Goal: Task Accomplishment & Management: Manage account settings

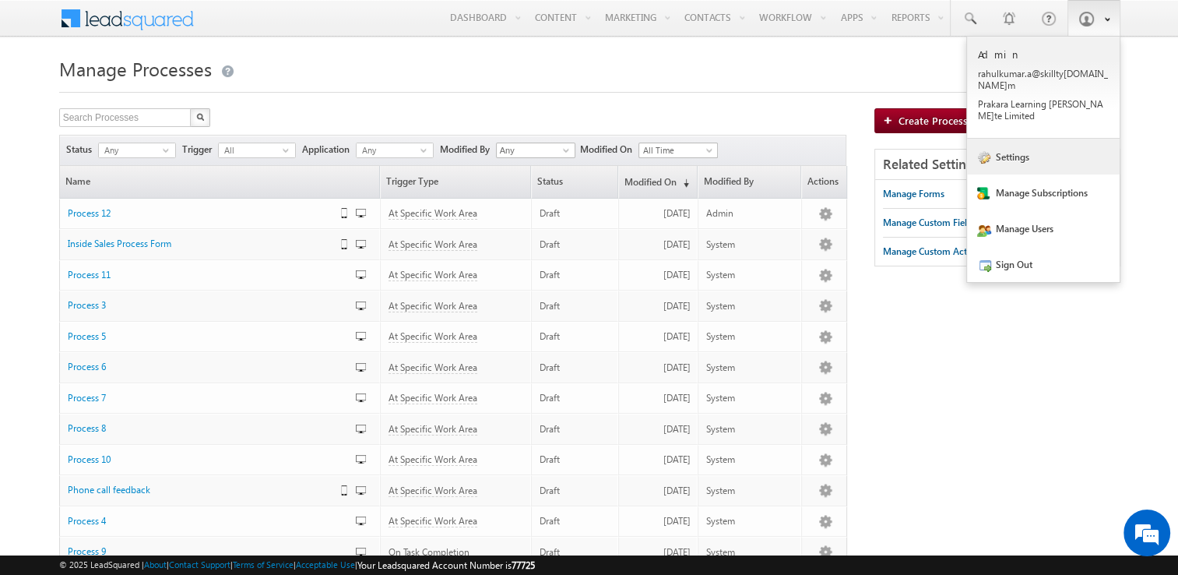
click at [1040, 139] on link "Settings" at bounding box center [1043, 157] width 153 height 36
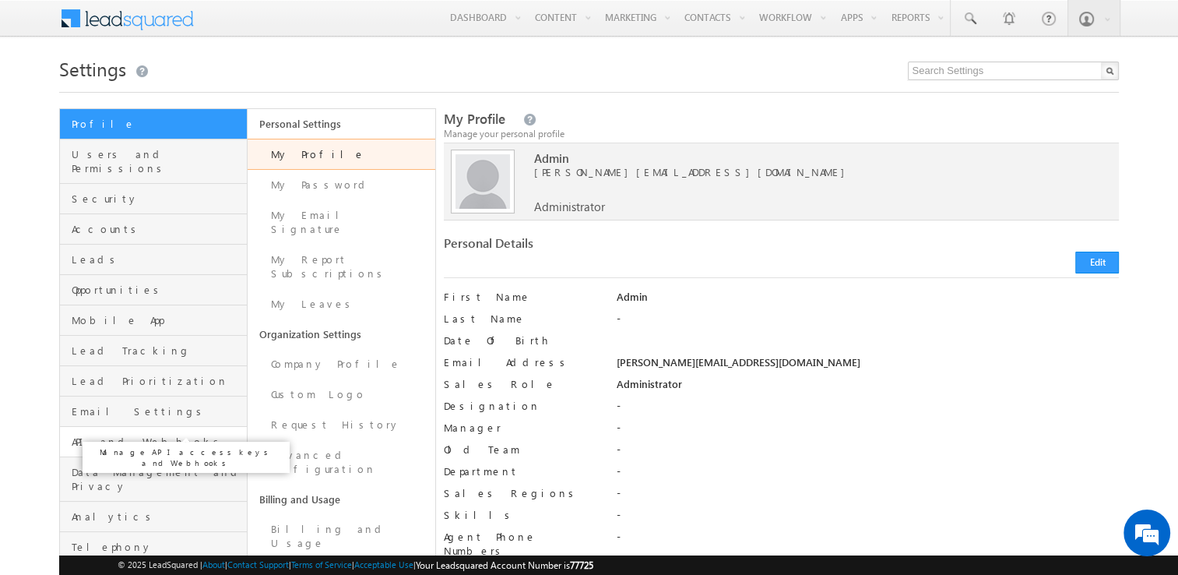
click at [149, 435] on span "API and Webhooks" at bounding box center [157, 442] width 171 height 14
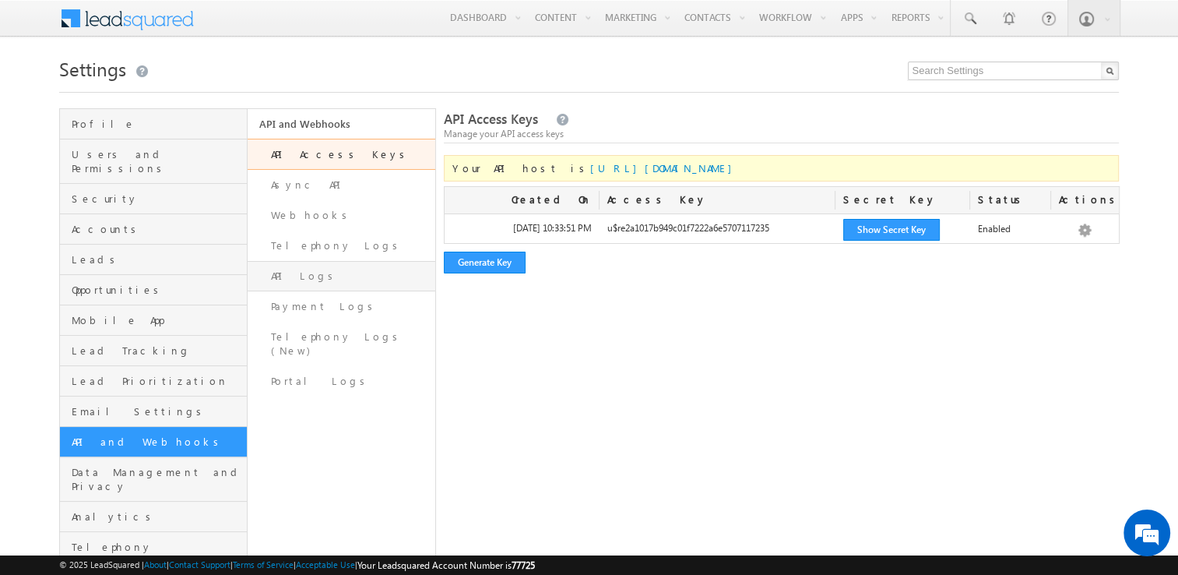
click at [327, 279] on link "API Logs" at bounding box center [342, 276] width 188 height 30
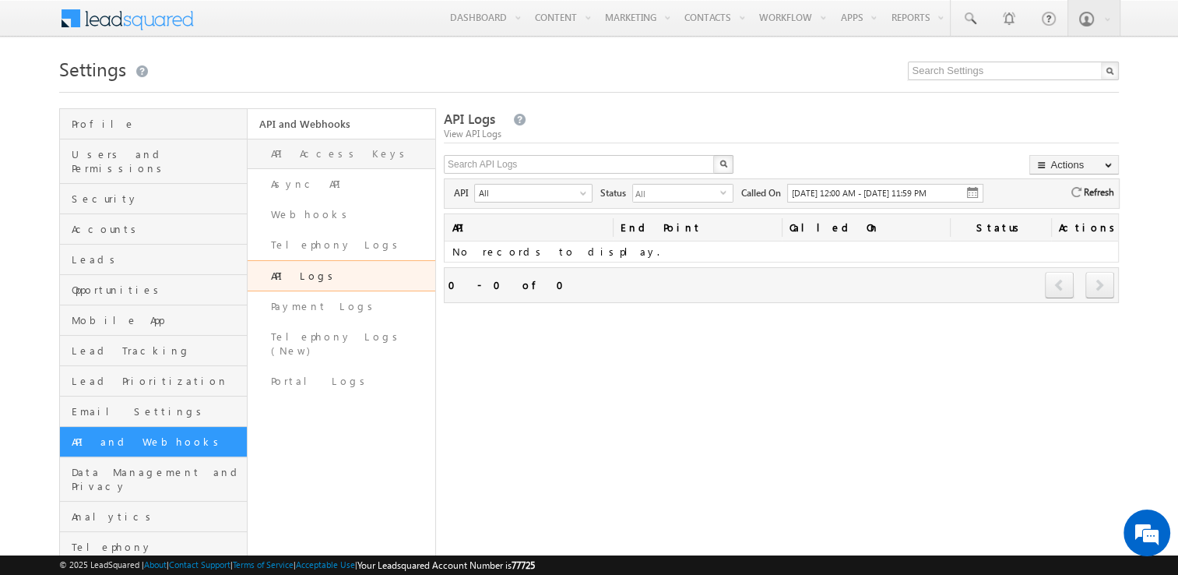
click at [327, 150] on link "API Access Keys" at bounding box center [342, 154] width 188 height 30
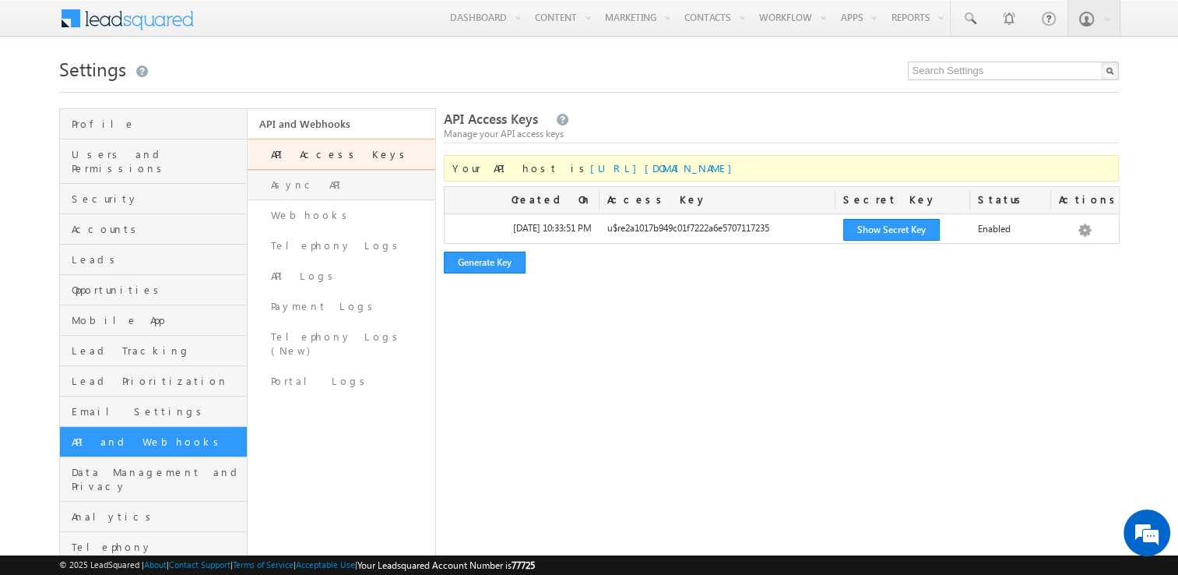
click at [322, 188] on link "Async API" at bounding box center [342, 185] width 188 height 30
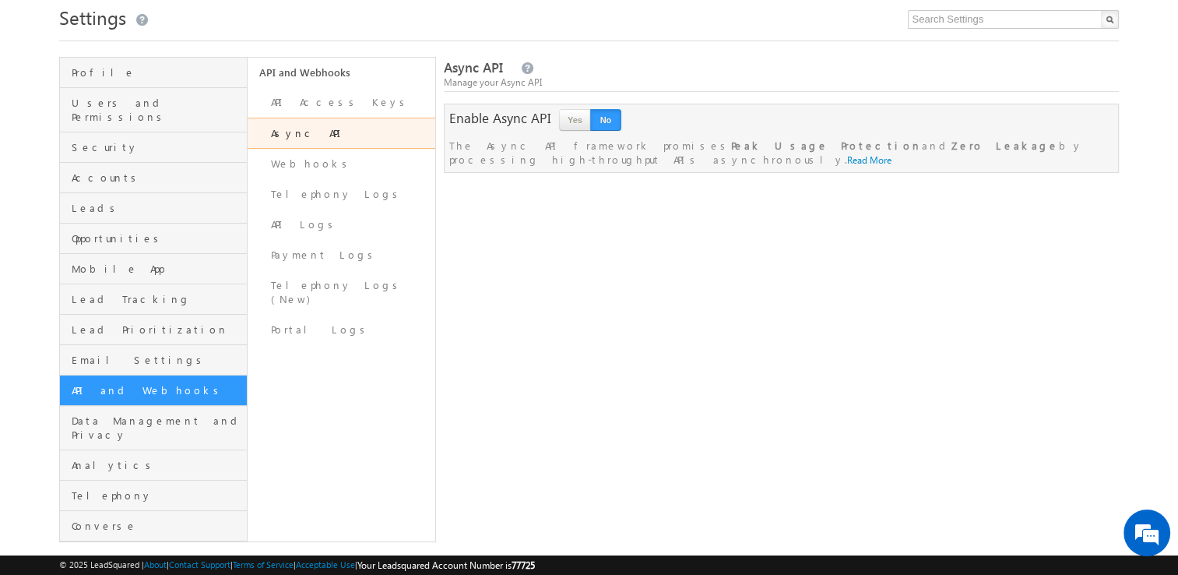
scroll to position [52, 0]
click at [384, 100] on link "API Access Keys" at bounding box center [342, 101] width 188 height 30
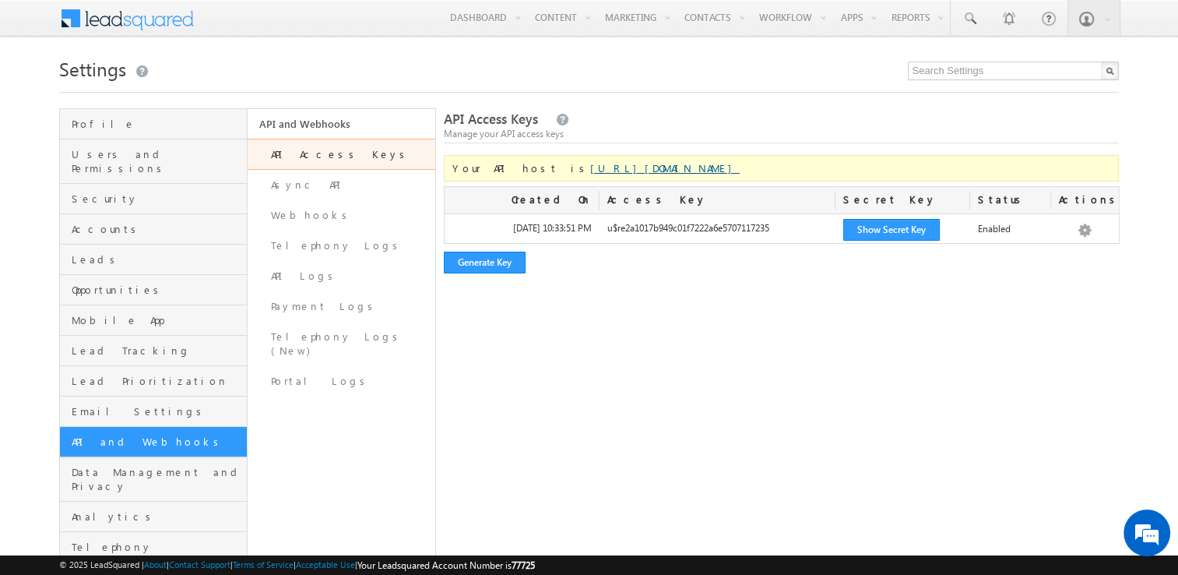
click at [620, 173] on link "https://api-in21.leadsquared.com/v2/" at bounding box center [665, 167] width 150 height 13
click at [179, 19] on span at bounding box center [137, 16] width 113 height 27
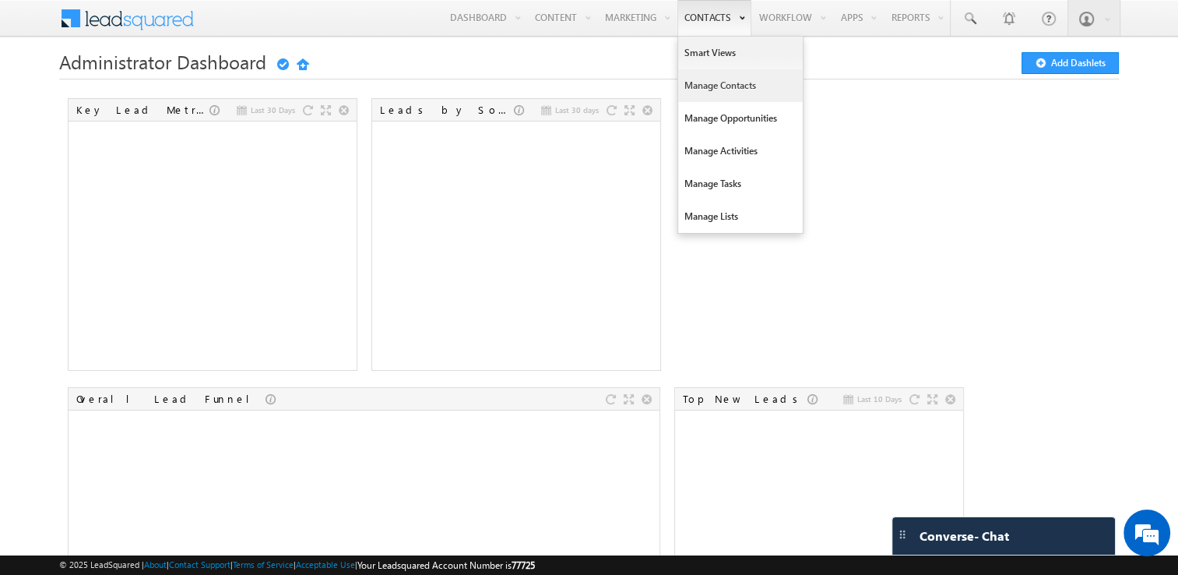
click at [737, 79] on link "Manage Contacts" at bounding box center [740, 85] width 125 height 33
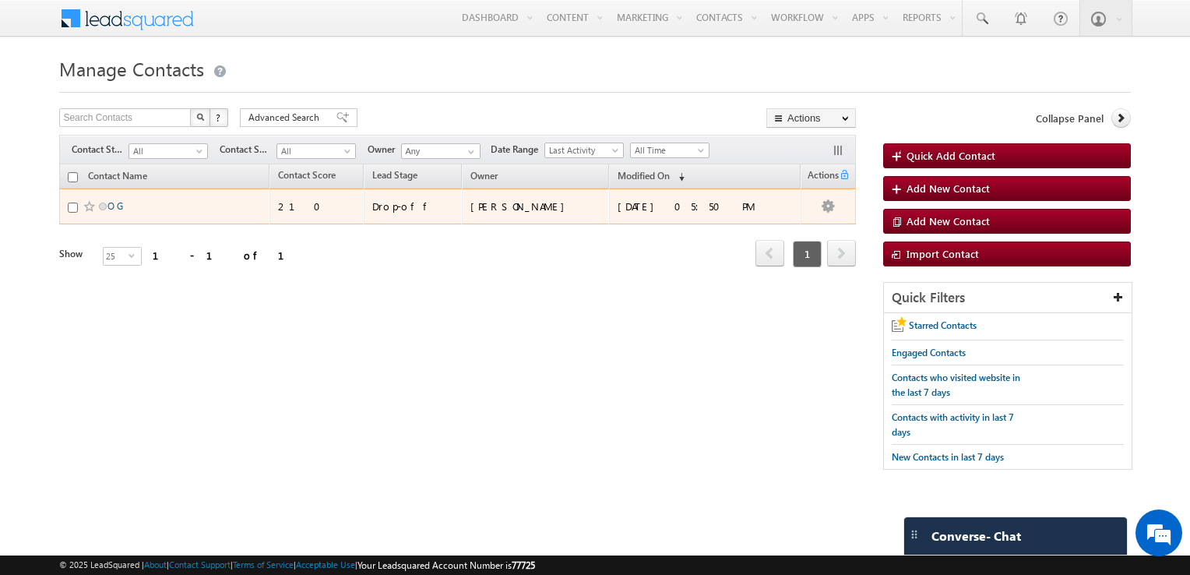
click at [118, 205] on link "O G" at bounding box center [115, 206] width 16 height 12
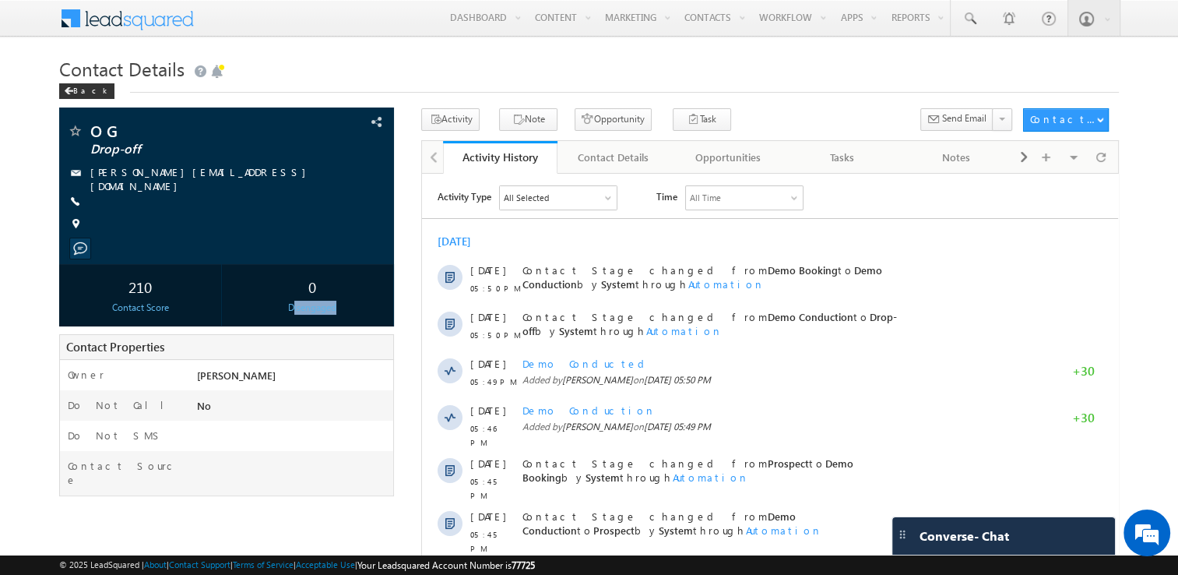
drag, startPoint x: 291, startPoint y: 304, endPoint x: 343, endPoint y: 316, distance: 52.9
click at [343, 316] on div "0 Disengaged" at bounding box center [312, 295] width 164 height 62
drag, startPoint x: 343, startPoint y: 316, endPoint x: 460, endPoint y: 123, distance: 226.1
click at [460, 123] on button "Activity" at bounding box center [450, 119] width 58 height 23
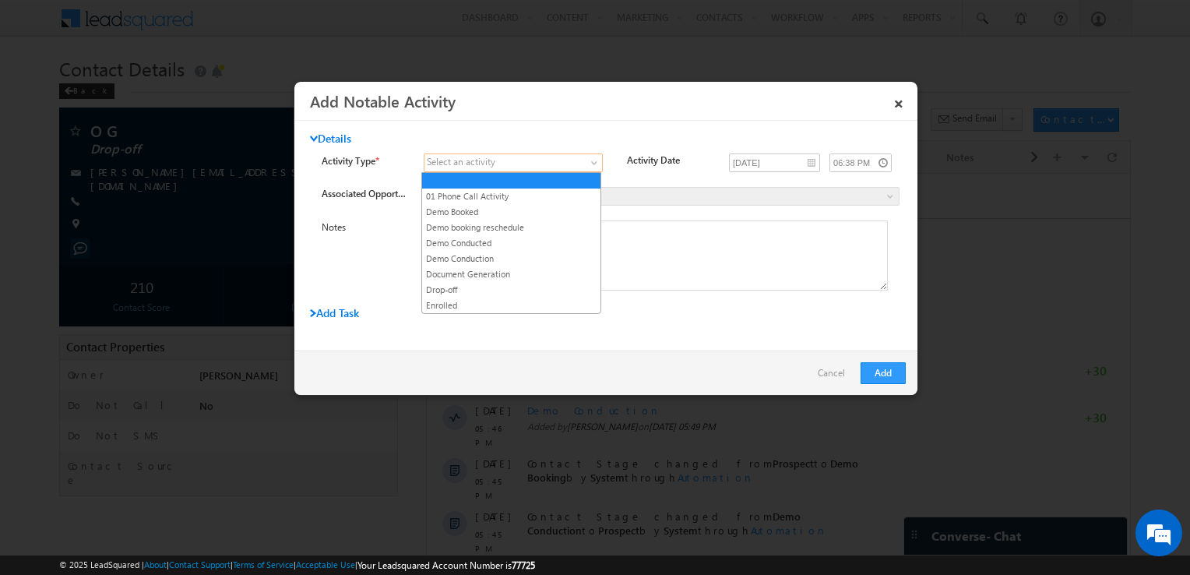
click at [542, 163] on span at bounding box center [503, 163] width 159 height 14
click at [479, 301] on link "Enrolled" at bounding box center [511, 305] width 178 height 14
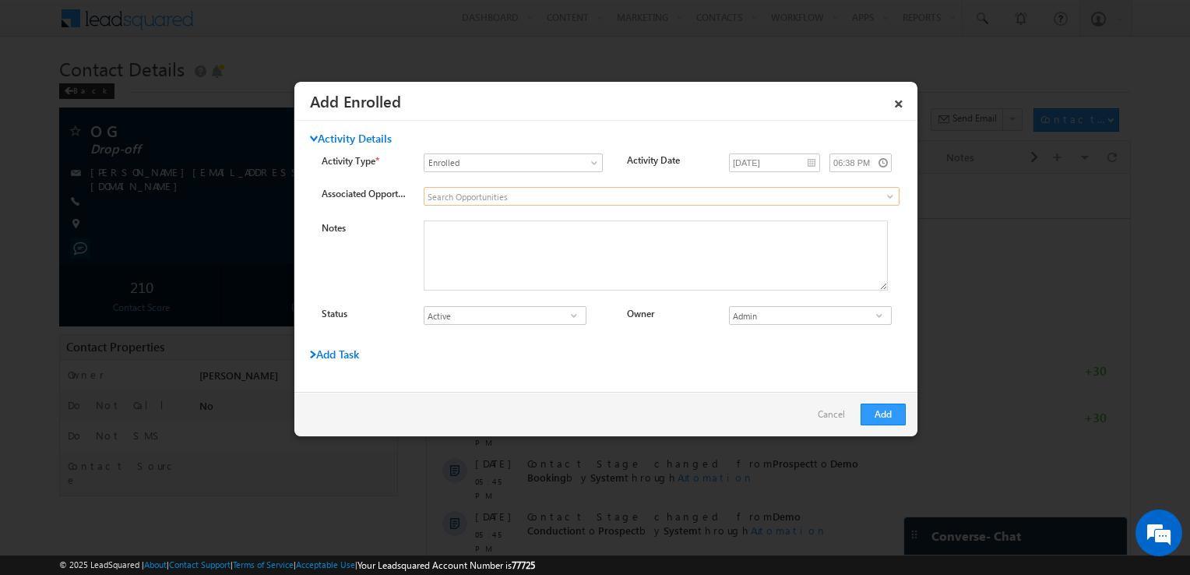
click at [514, 196] on input at bounding box center [662, 196] width 476 height 19
click at [489, 244] on textarea "Notes" at bounding box center [656, 255] width 464 height 70
click at [511, 314] on input "Active" at bounding box center [505, 315] width 163 height 19
click at [790, 320] on input "Admin" at bounding box center [810, 315] width 163 height 19
click at [872, 319] on span at bounding box center [879, 315] width 16 height 12
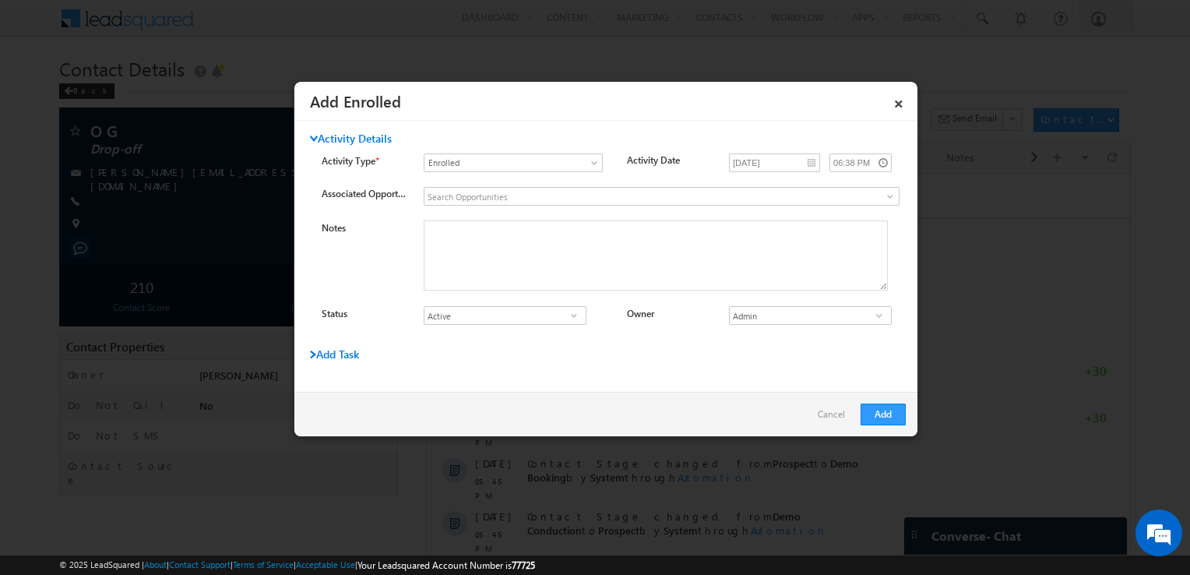
click at [872, 319] on span at bounding box center [879, 315] width 16 height 12
click at [629, 368] on div "Activity Details Activity Type * Select an activity 01 Phone Call Activity Demo…" at bounding box center [605, 256] width 623 height 271
click at [347, 354] on span "Add Task" at bounding box center [334, 354] width 49 height 15
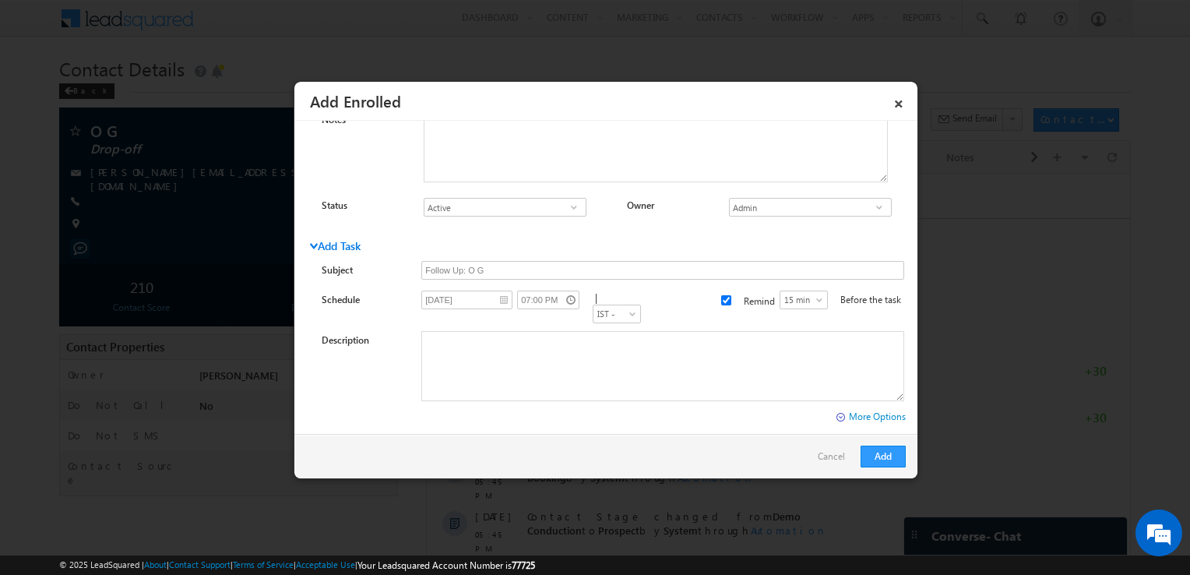
scroll to position [116, 0]
click at [467, 263] on input "Follow Up: O G" at bounding box center [662, 262] width 482 height 19
click at [502, 260] on input "Follow Up: O G" at bounding box center [662, 262] width 482 height 19
click at [482, 338] on textarea "Description" at bounding box center [662, 358] width 482 height 70
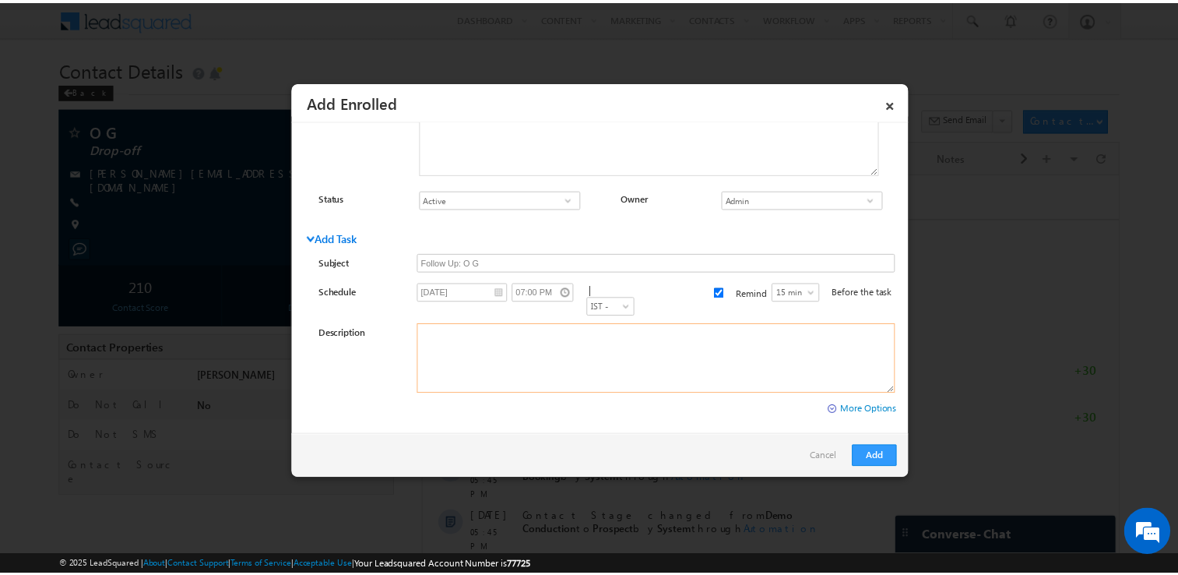
scroll to position [0, 0]
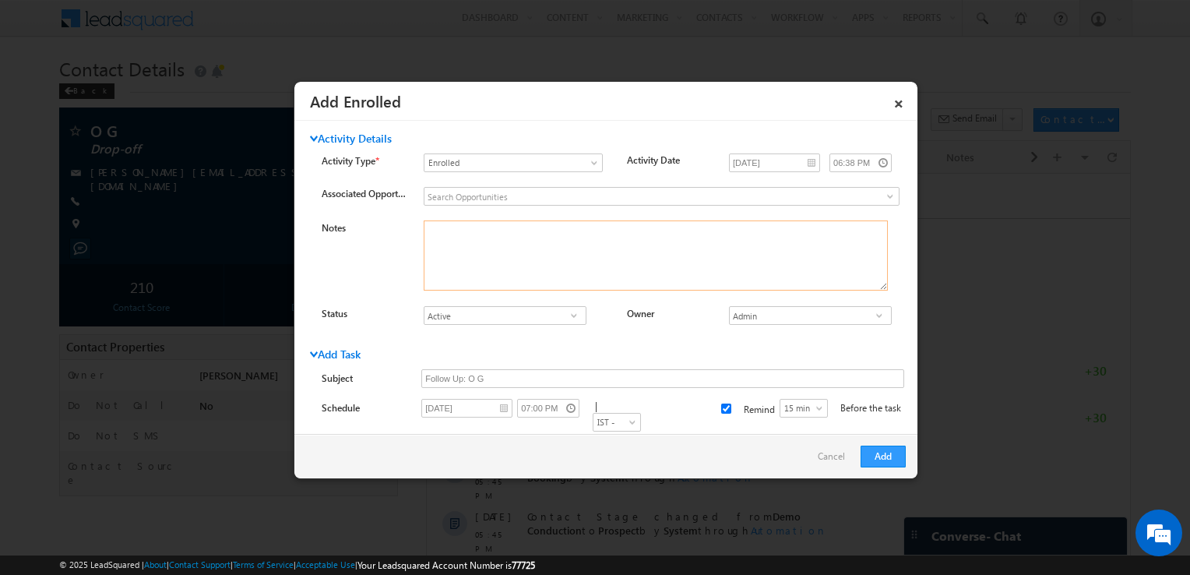
click at [475, 241] on textarea "Notes" at bounding box center [656, 255] width 464 height 70
click at [526, 197] on input at bounding box center [662, 196] width 476 height 19
click at [884, 193] on span at bounding box center [890, 196] width 12 height 12
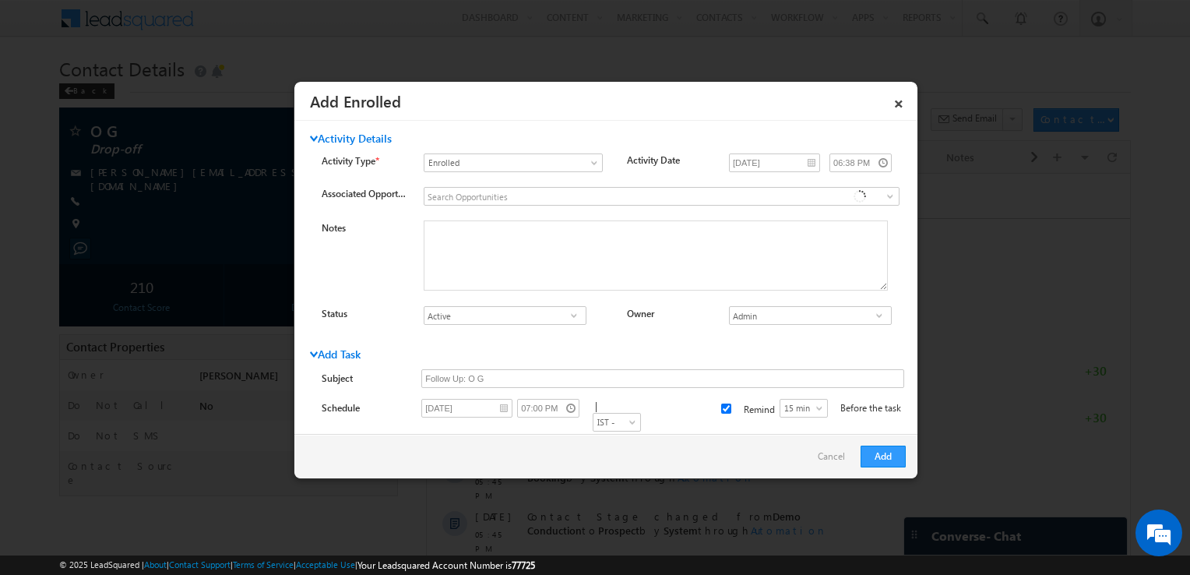
click at [884, 193] on span at bounding box center [890, 196] width 12 height 12
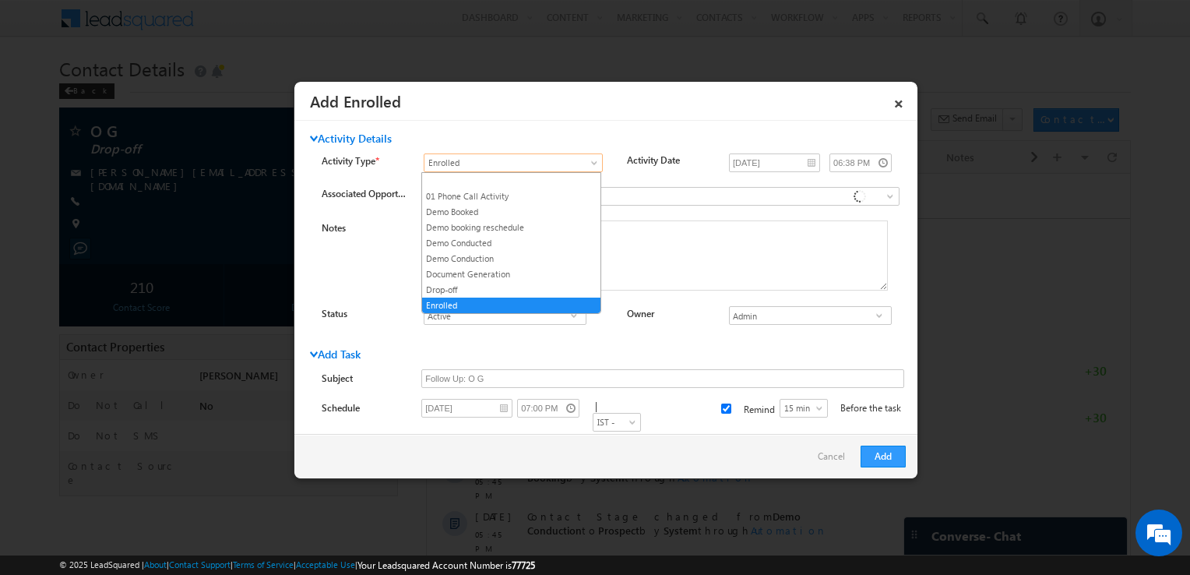
click at [523, 160] on span "Enrolled" at bounding box center [503, 163] width 159 height 14
click at [487, 285] on link "Drop-off" at bounding box center [511, 290] width 178 height 14
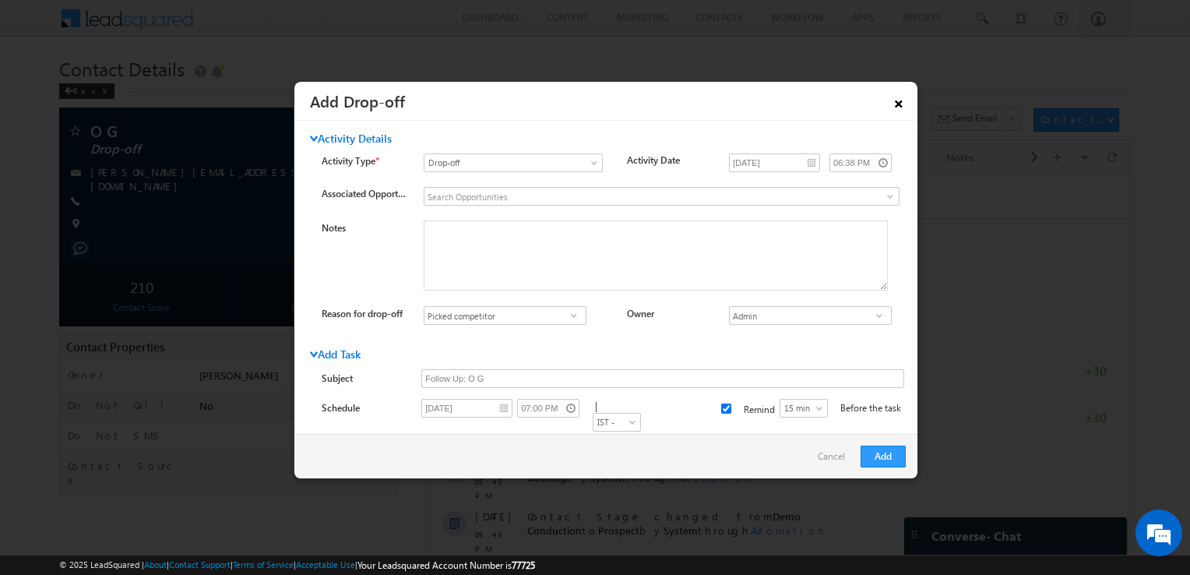
click at [897, 96] on link "×" at bounding box center [898, 100] width 26 height 27
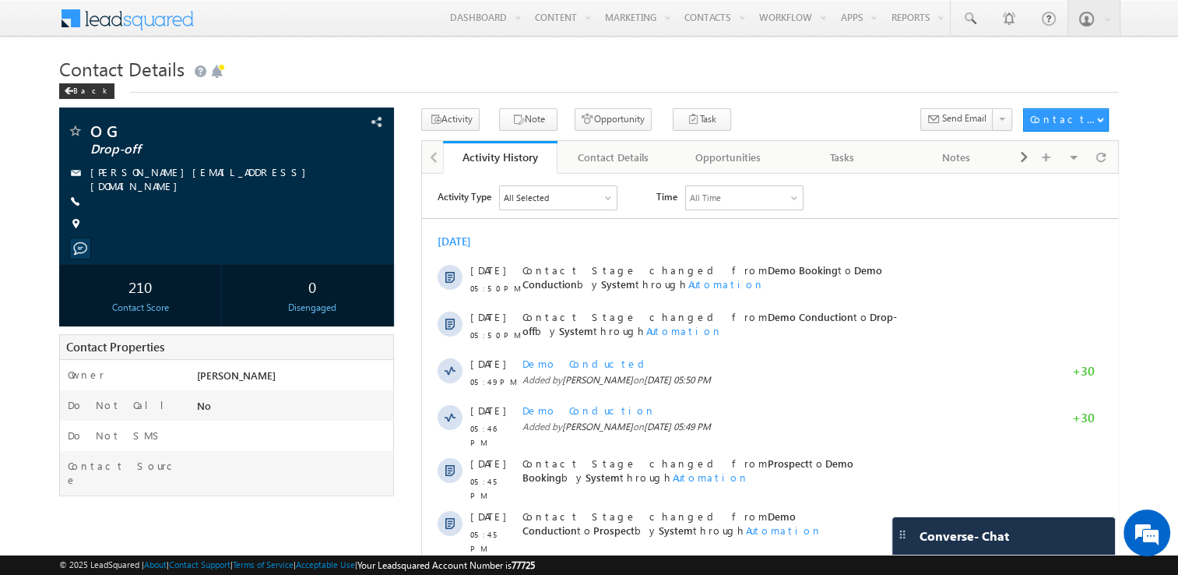
click at [526, 199] on div "All Selected" at bounding box center [526, 197] width 45 height 14
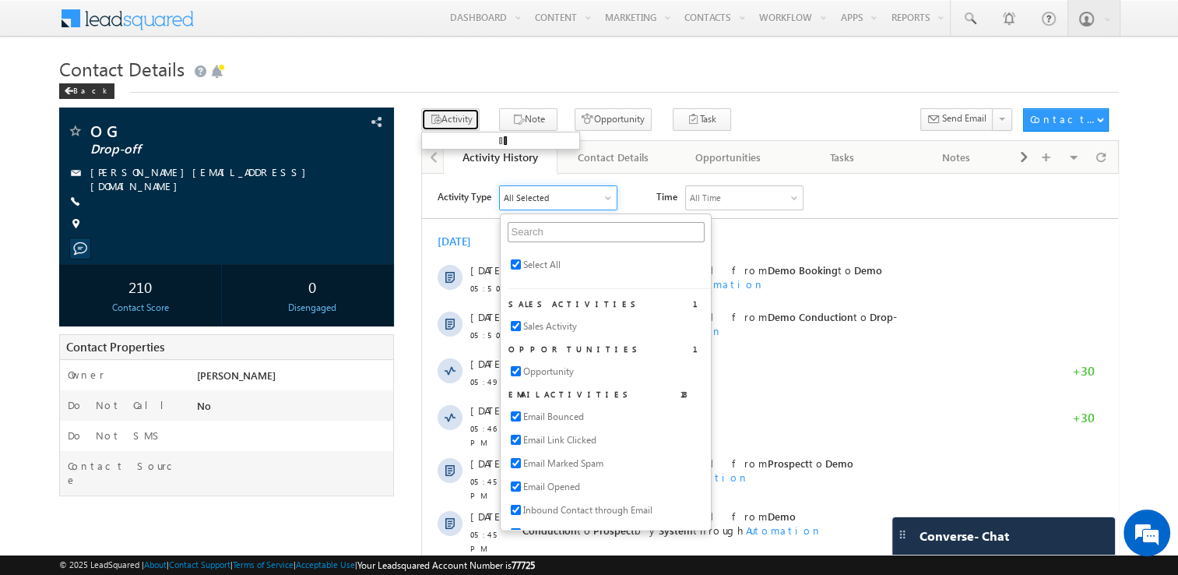
click at [462, 124] on button "Activity" at bounding box center [450, 119] width 58 height 23
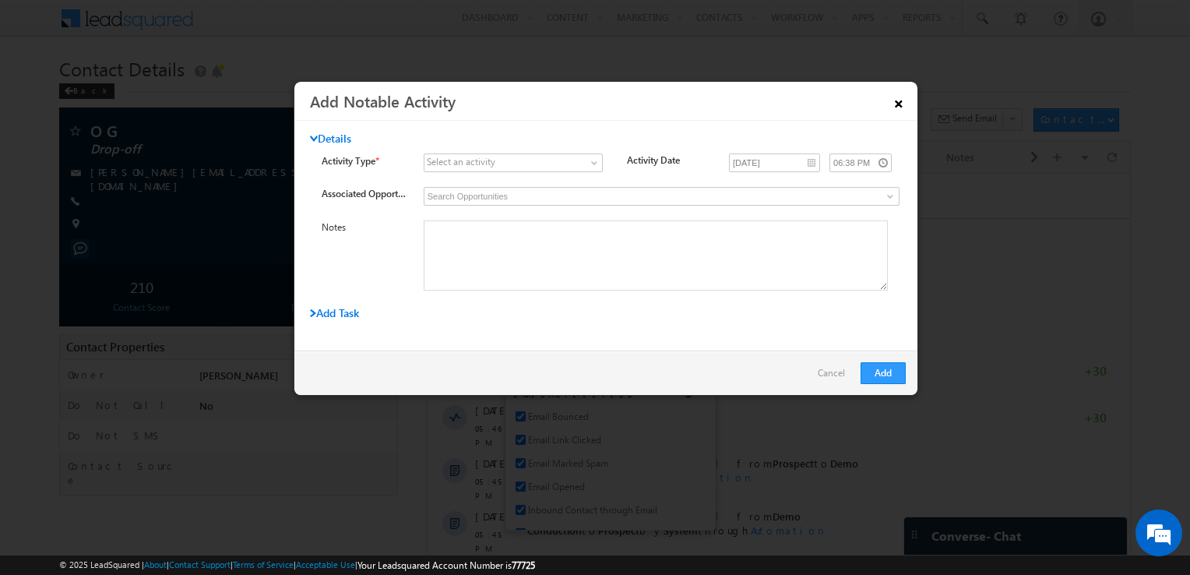
click at [898, 100] on link "×" at bounding box center [898, 100] width 26 height 27
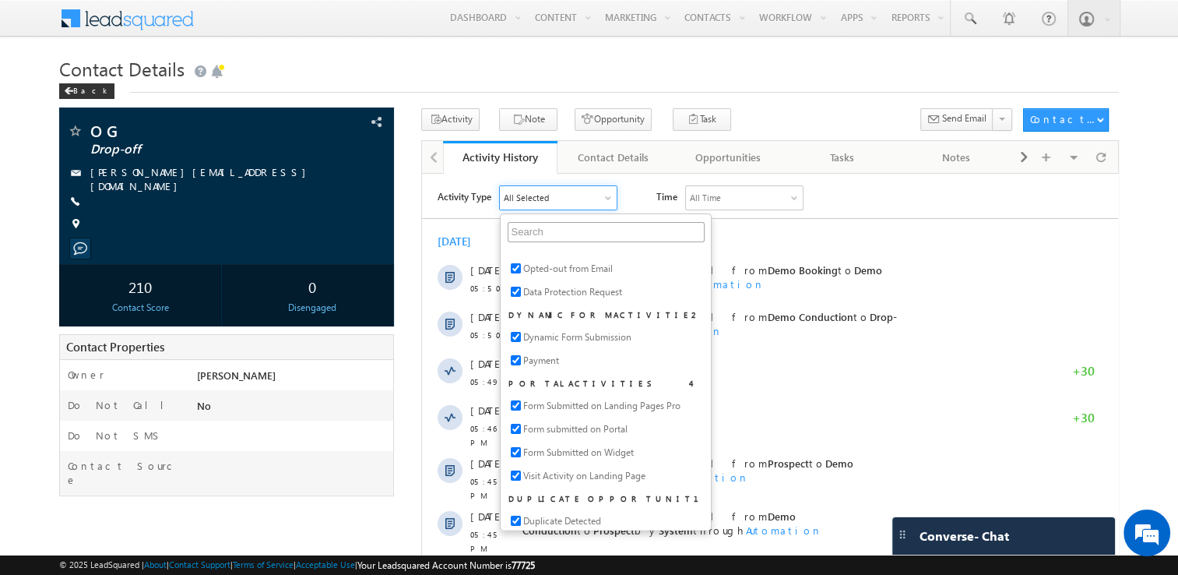
scroll to position [1475, 0]
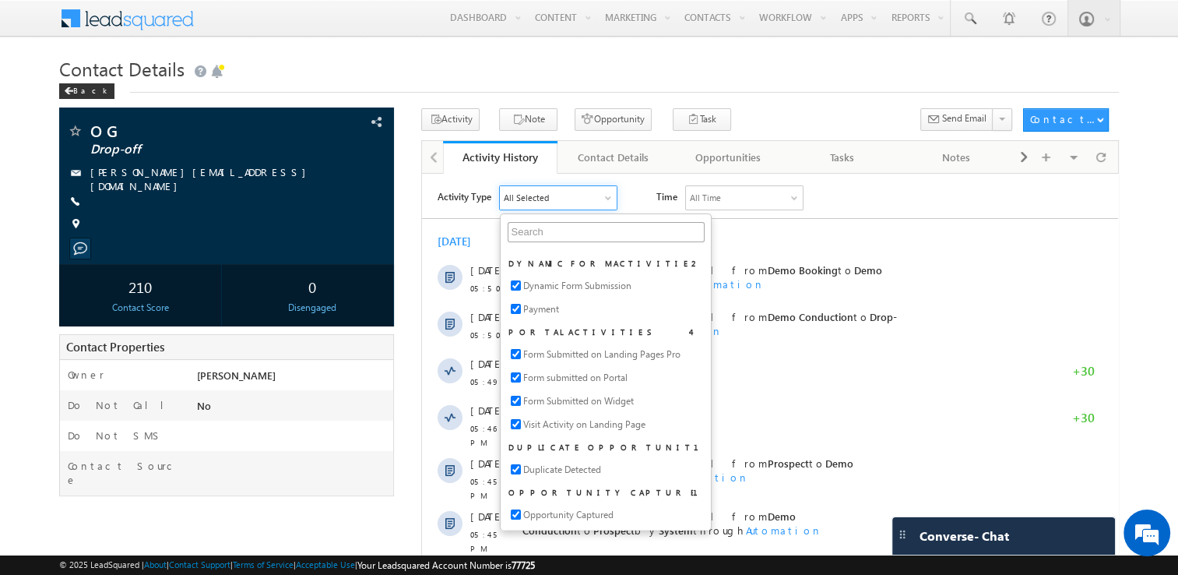
click at [517, 69] on h1 "Contact Details" at bounding box center [589, 67] width 1061 height 30
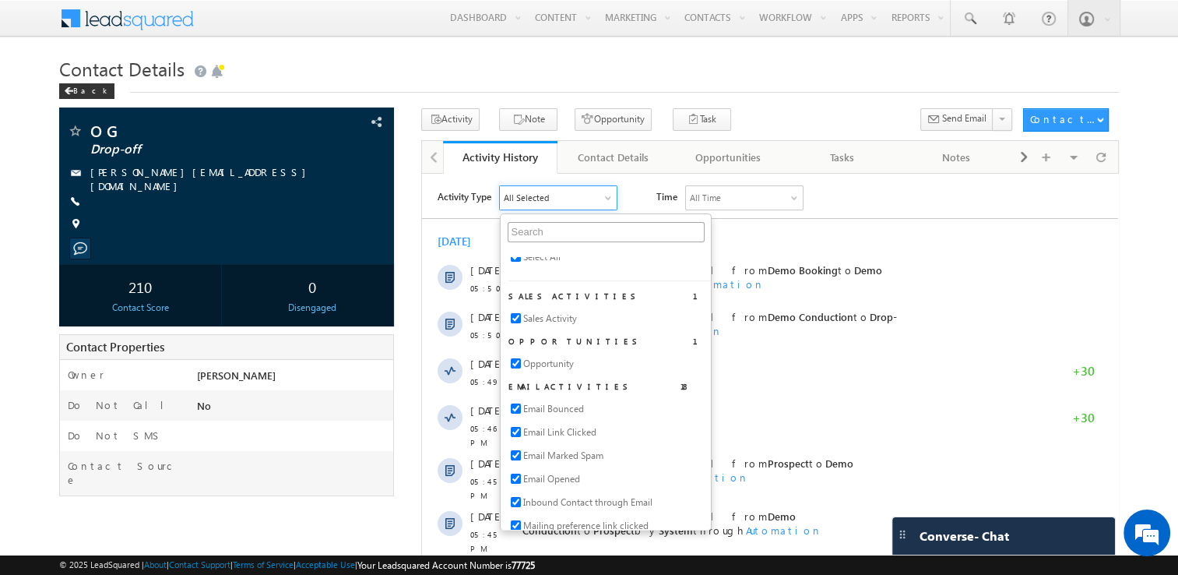
scroll to position [0, 0]
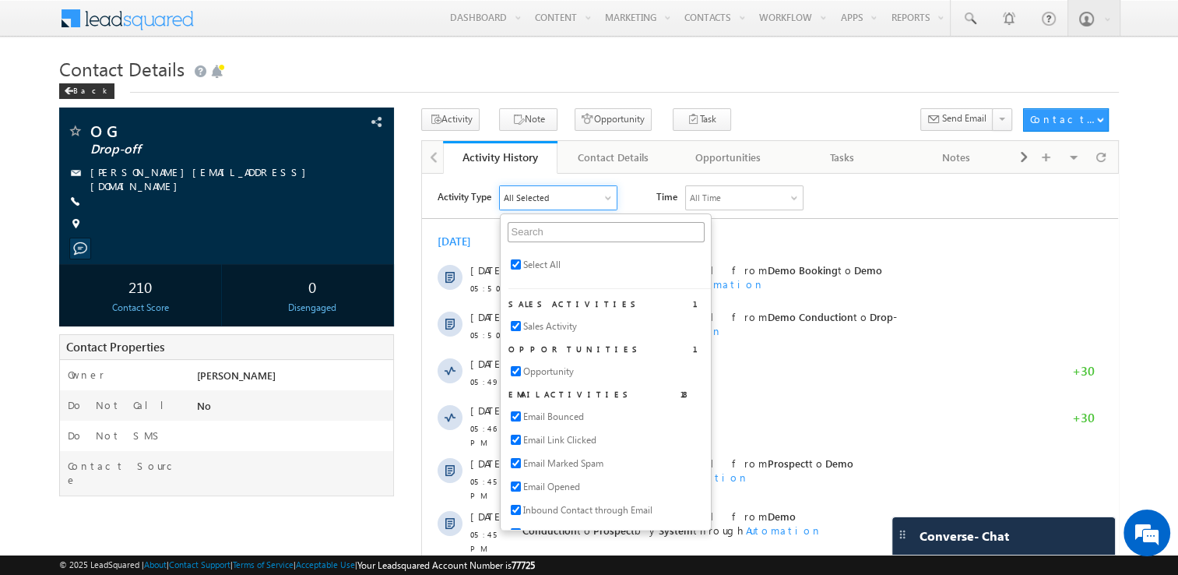
click at [642, 73] on h1 "Contact Details" at bounding box center [589, 67] width 1061 height 30
click at [621, 163] on div "Contact Details" at bounding box center [614, 157] width 88 height 19
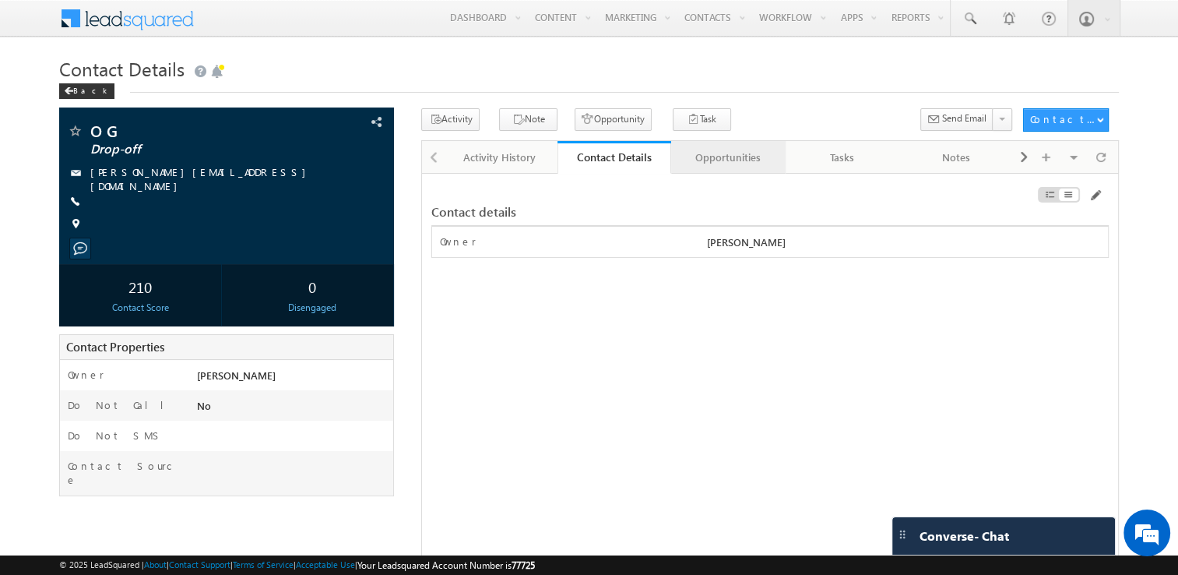
click at [714, 160] on div "Opportunities" at bounding box center [728, 157] width 88 height 19
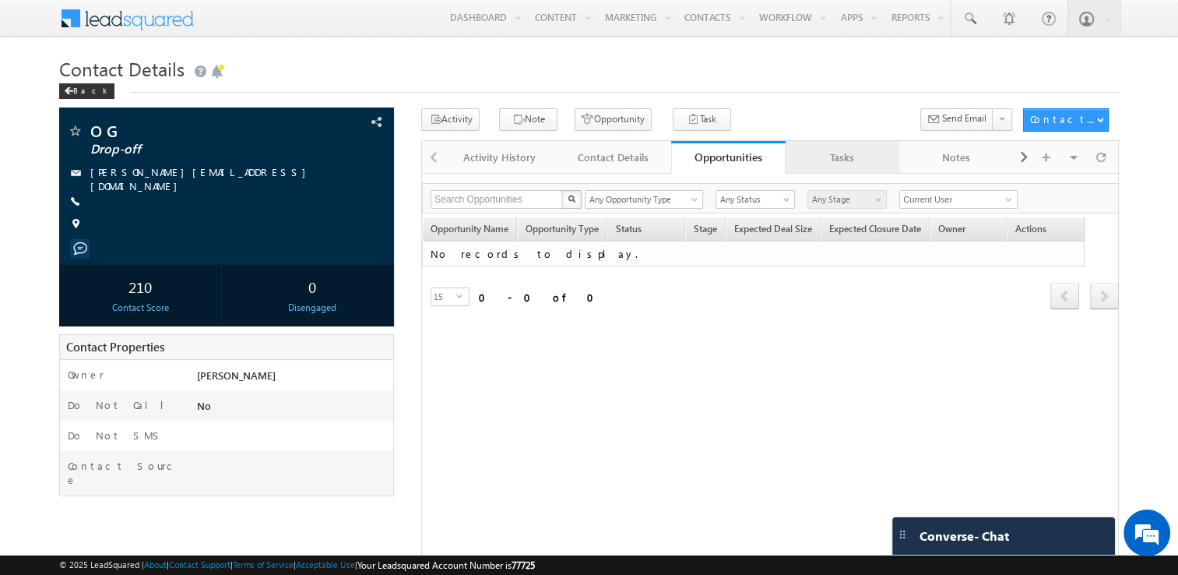
click at [856, 160] on div "Tasks" at bounding box center [842, 157] width 88 height 19
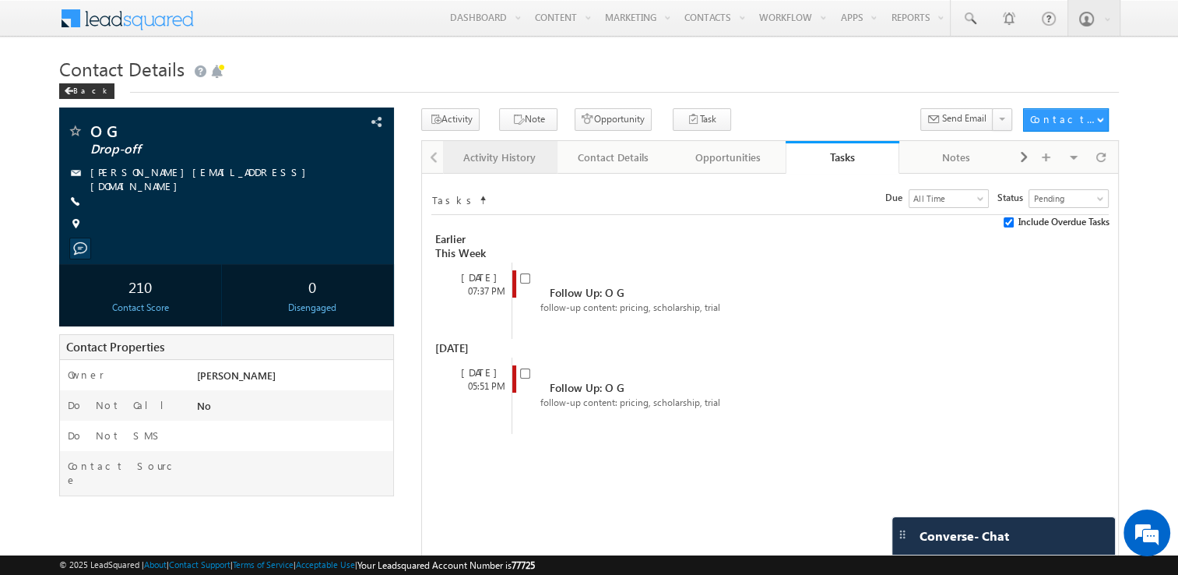
click at [478, 156] on div "Activity History" at bounding box center [500, 157] width 88 height 19
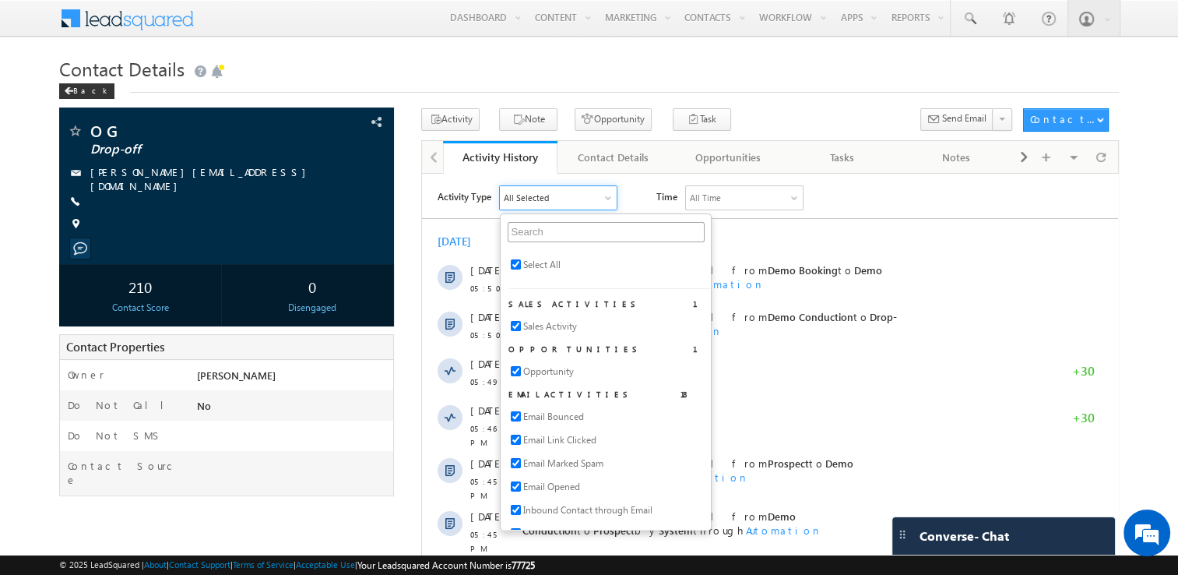
click at [353, 513] on div "O G Drop-off syed.gani@doctutorials.com" at bounding box center [589, 475] width 1061 height 734
click at [380, 344] on span at bounding box center [378, 346] width 17 height 17
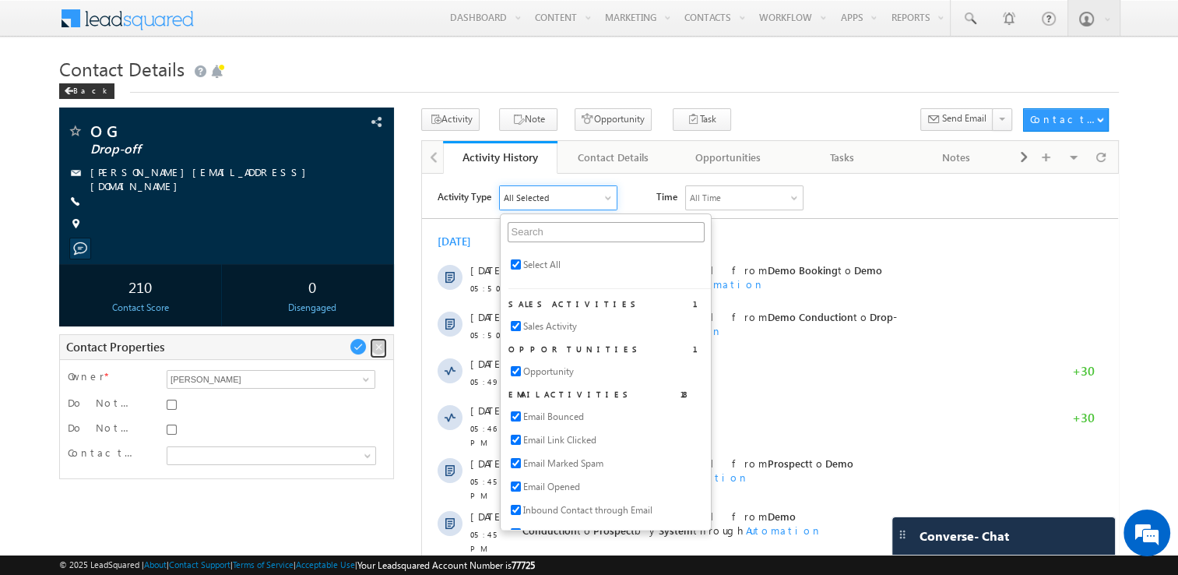
click at [380, 344] on span at bounding box center [378, 346] width 17 height 17
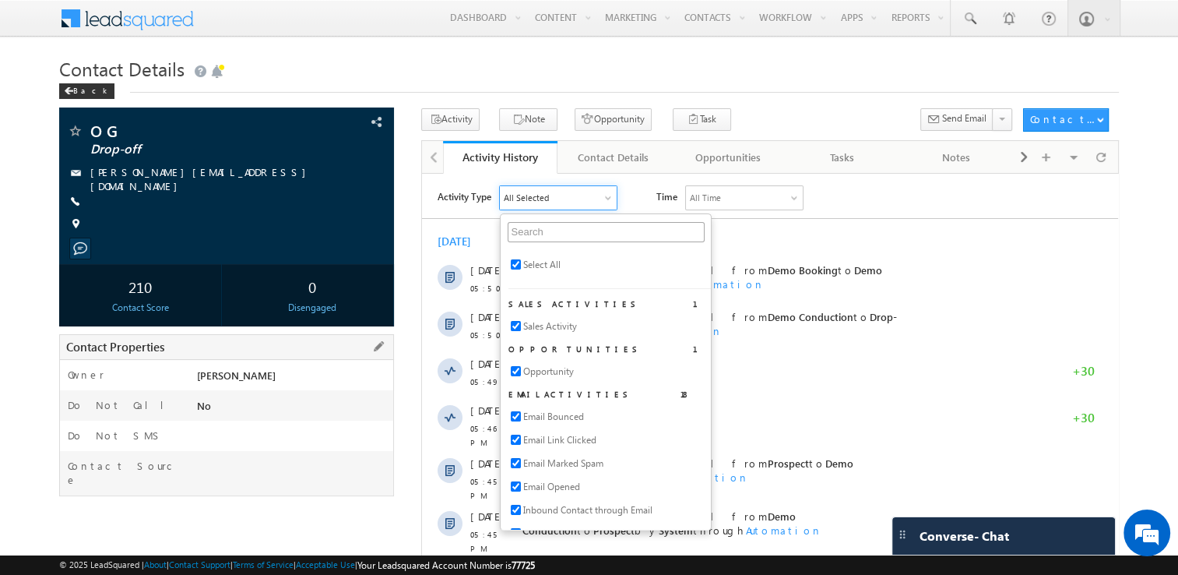
click at [523, 90] on div "Back" at bounding box center [589, 88] width 1061 height 10
click at [554, 193] on div "All Selected" at bounding box center [558, 196] width 117 height 23
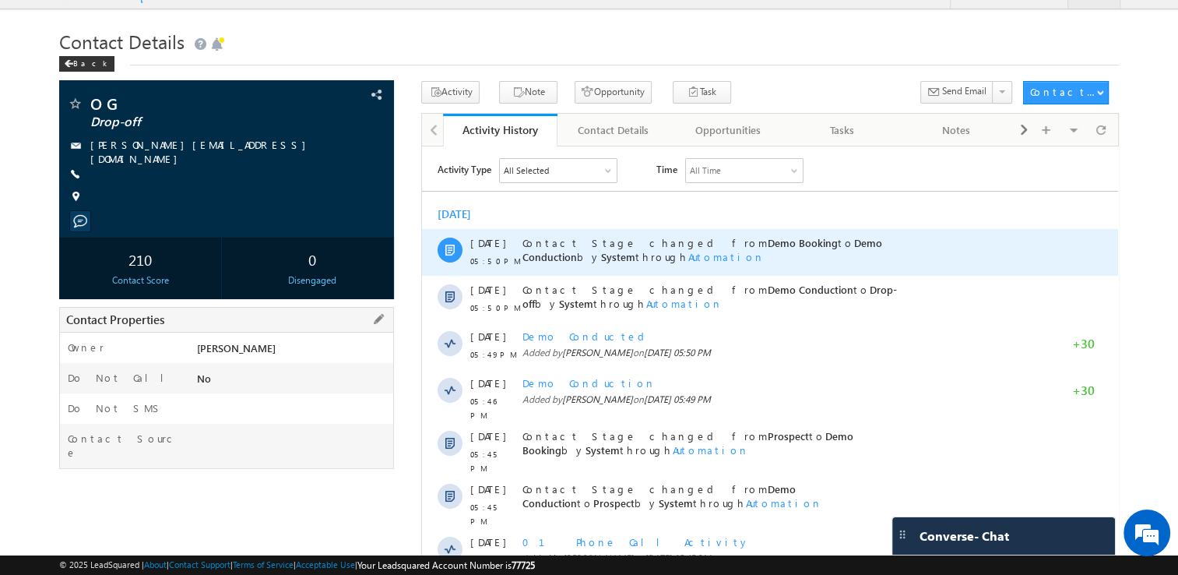
scroll to position [305, 0]
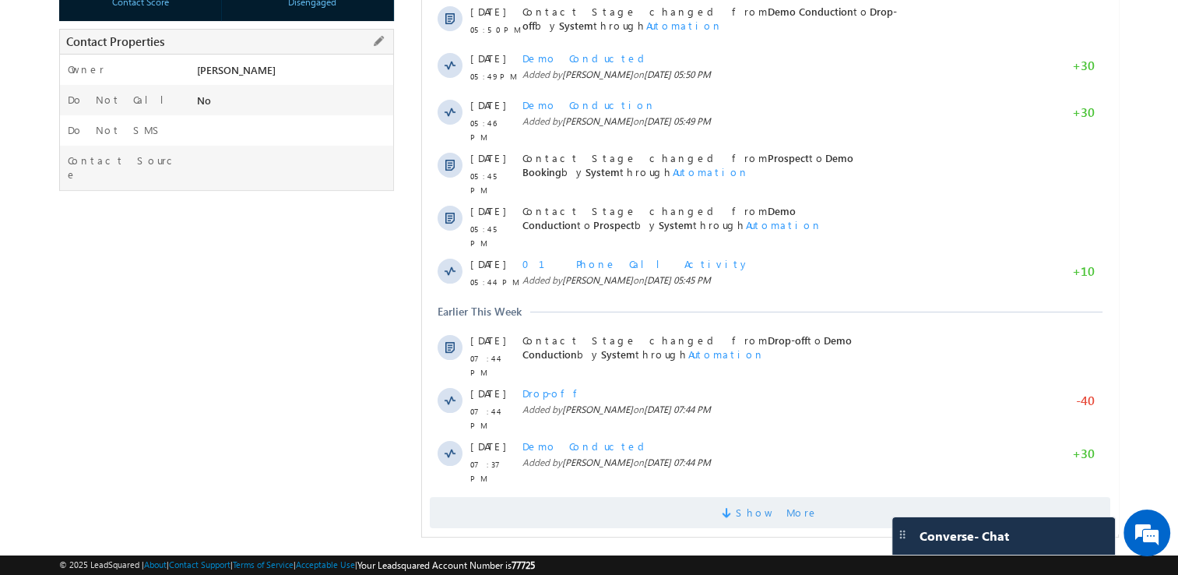
click at [785, 497] on span "Show More" at bounding box center [777, 512] width 83 height 31
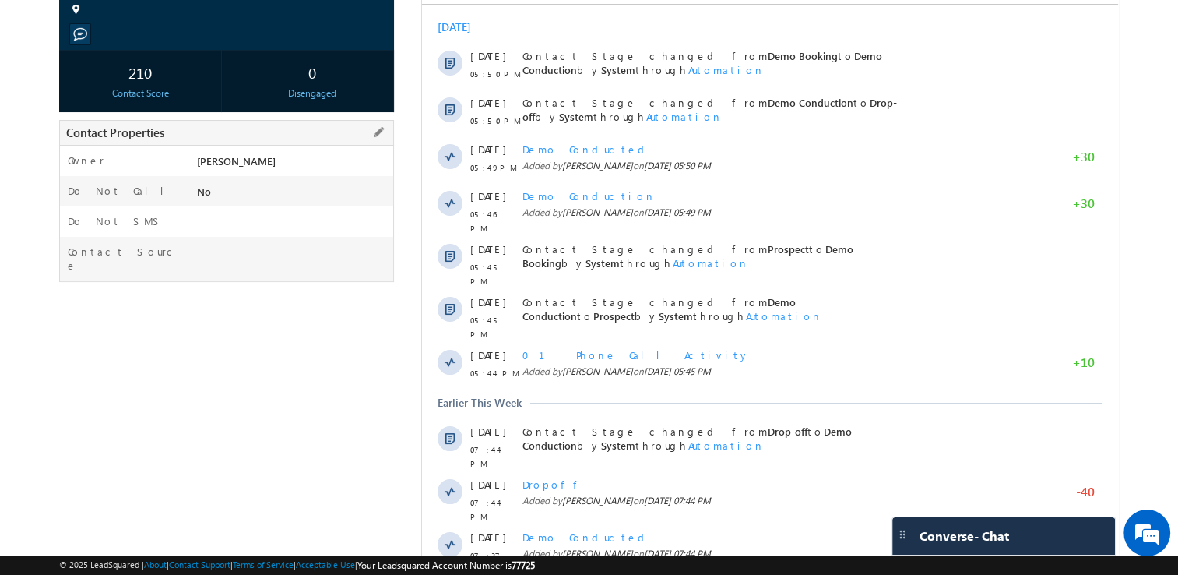
scroll to position [0, 0]
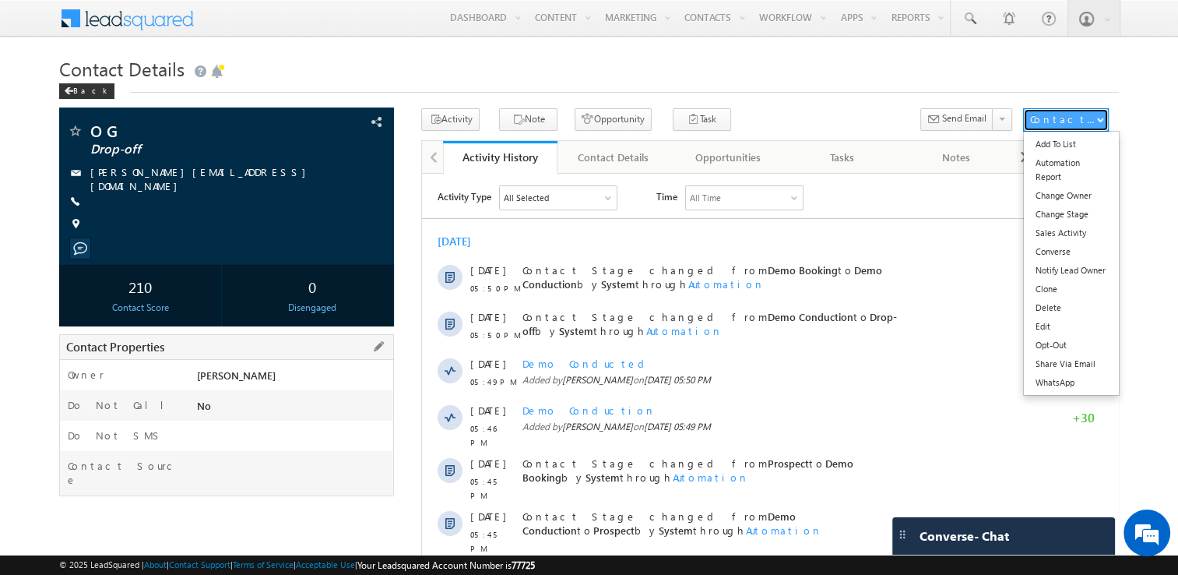
click at [1093, 118] on div "Contact Actions" at bounding box center [1063, 119] width 66 height 14
click at [1078, 381] on link "WhatsApp" at bounding box center [1071, 382] width 95 height 19
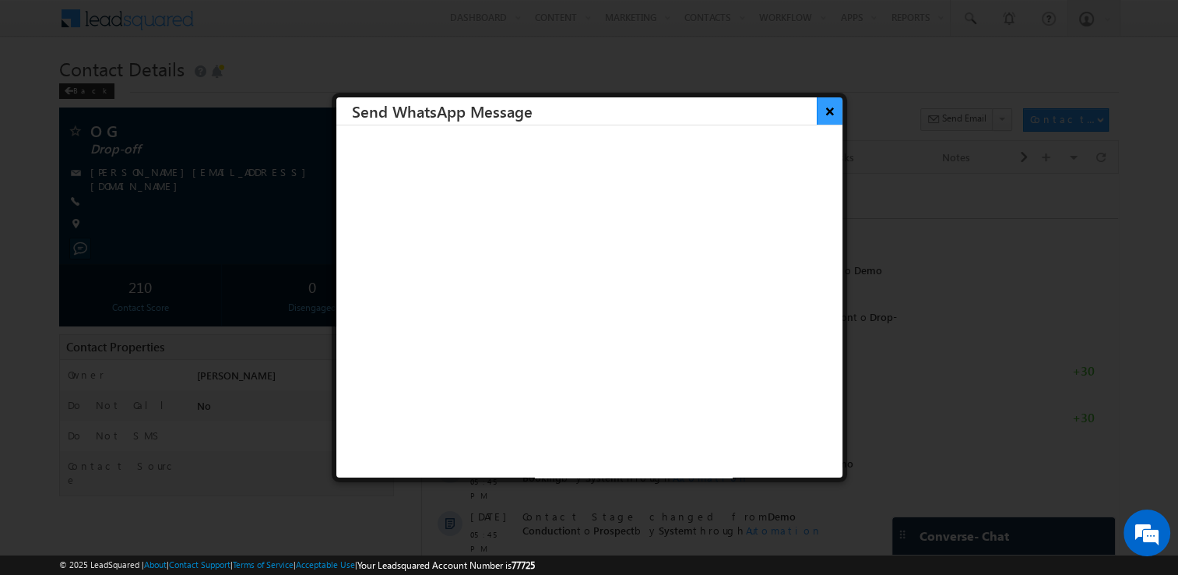
click at [817, 111] on button "×" at bounding box center [830, 110] width 26 height 27
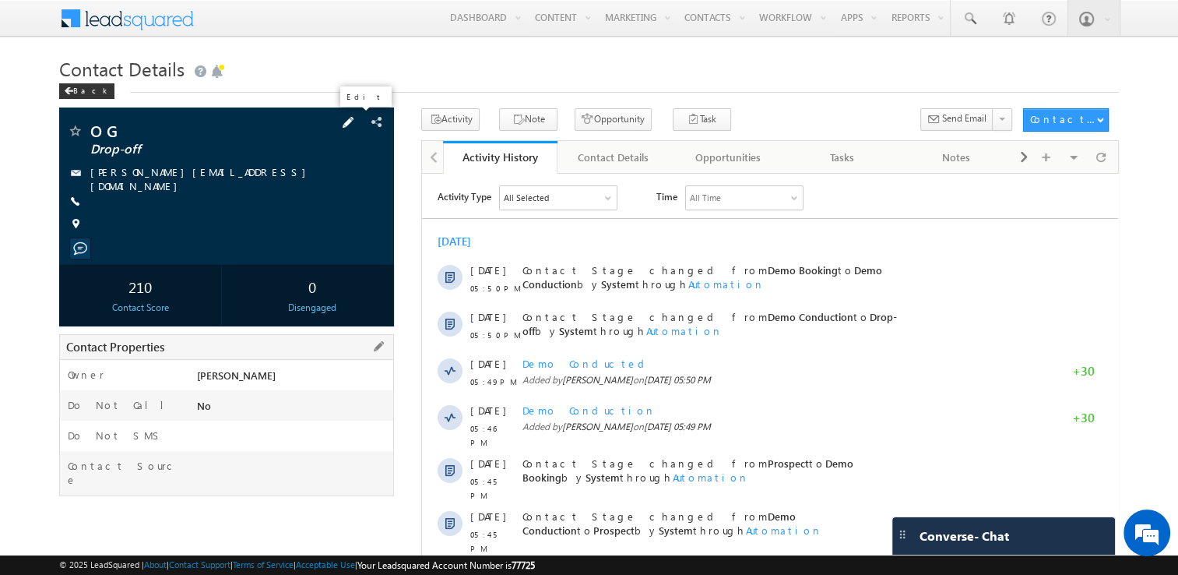
click at [354, 121] on span at bounding box center [348, 122] width 17 height 17
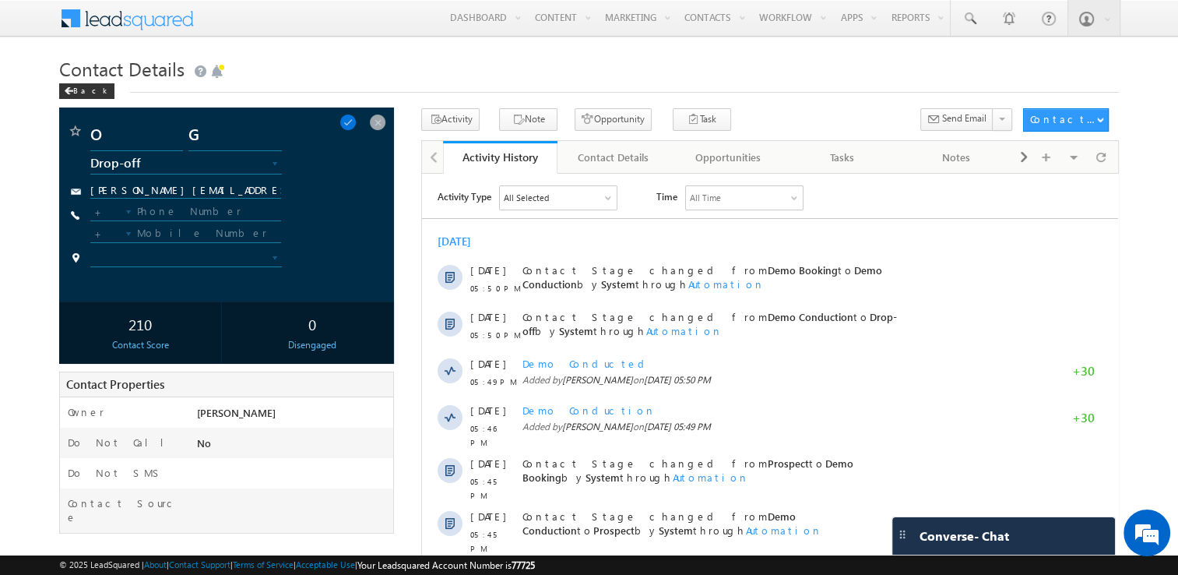
click at [375, 76] on h1 "Contact Details" at bounding box center [589, 67] width 1061 height 30
click at [357, 127] on span at bounding box center [348, 122] width 17 height 17
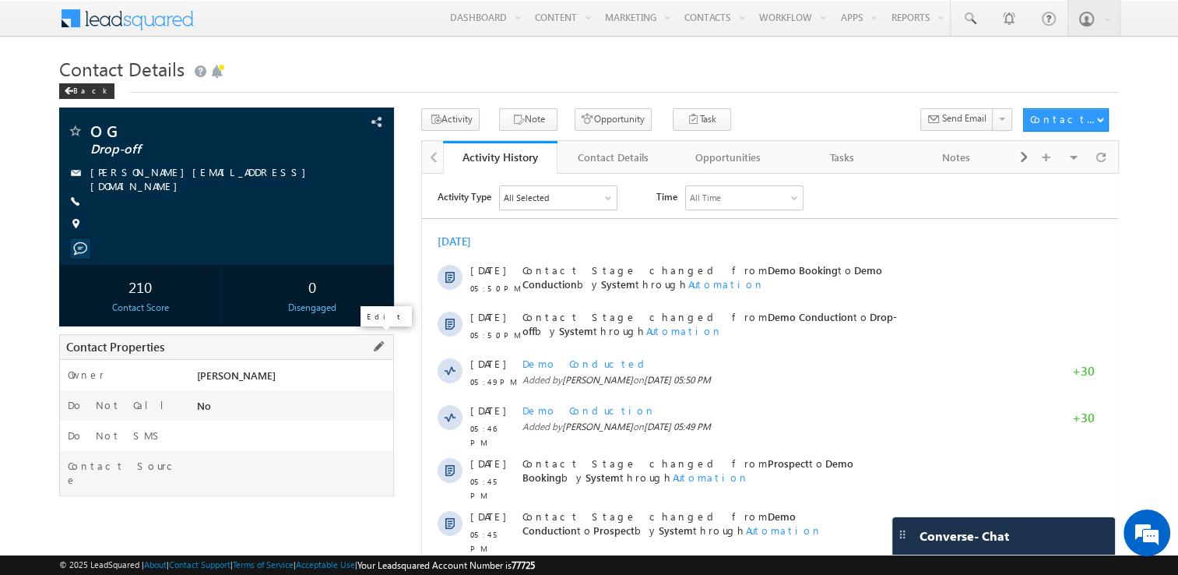
click at [378, 347] on span at bounding box center [378, 346] width 17 height 17
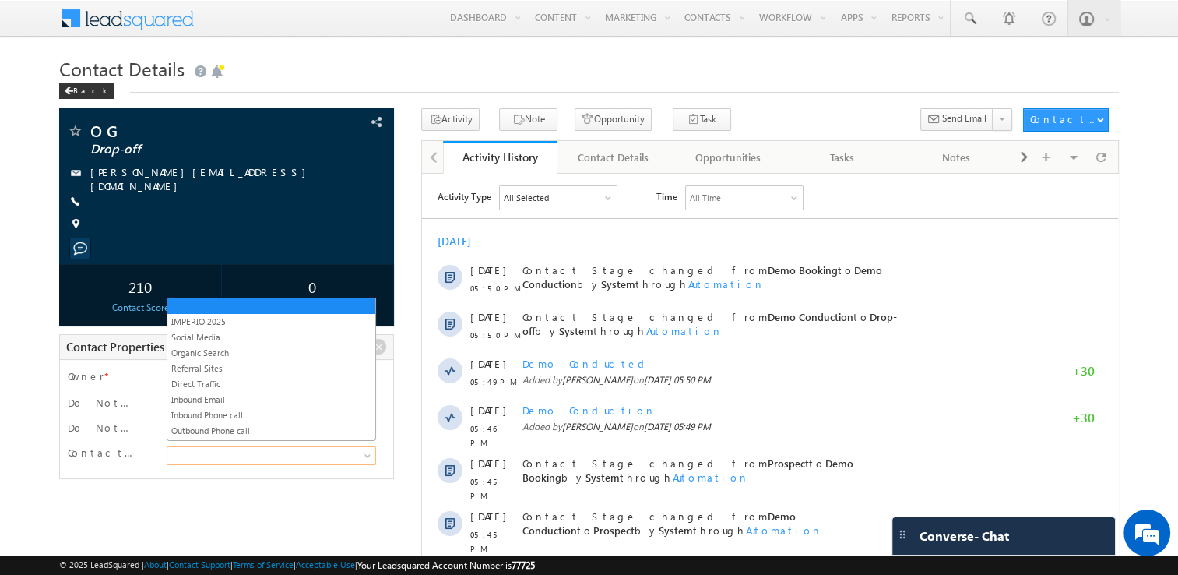
click at [223, 453] on span at bounding box center [268, 456] width 203 height 14
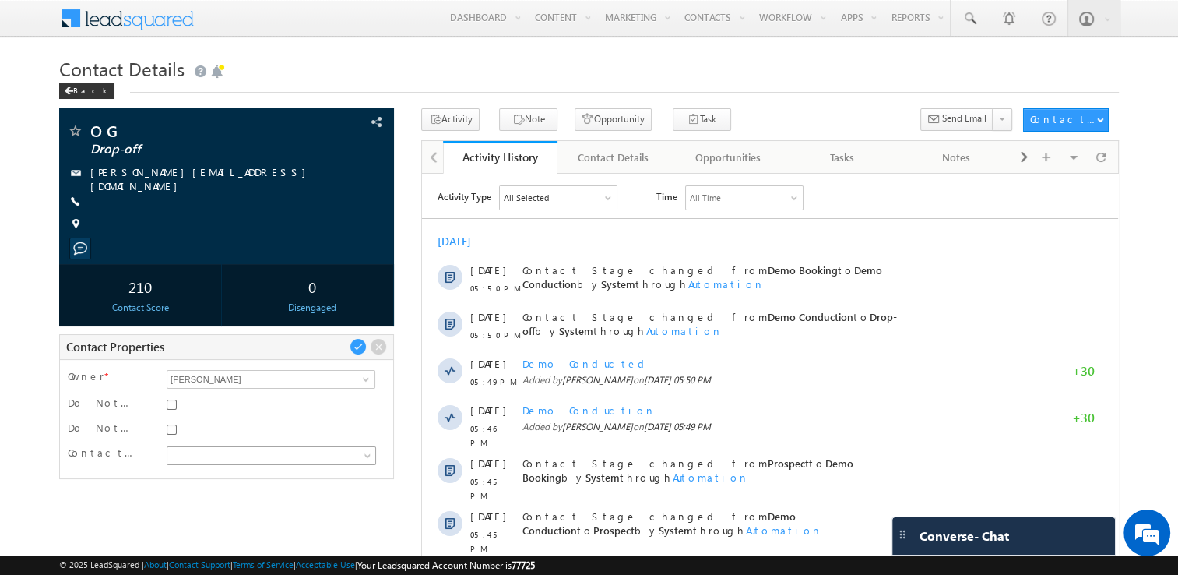
click at [223, 453] on span at bounding box center [268, 456] width 203 height 14
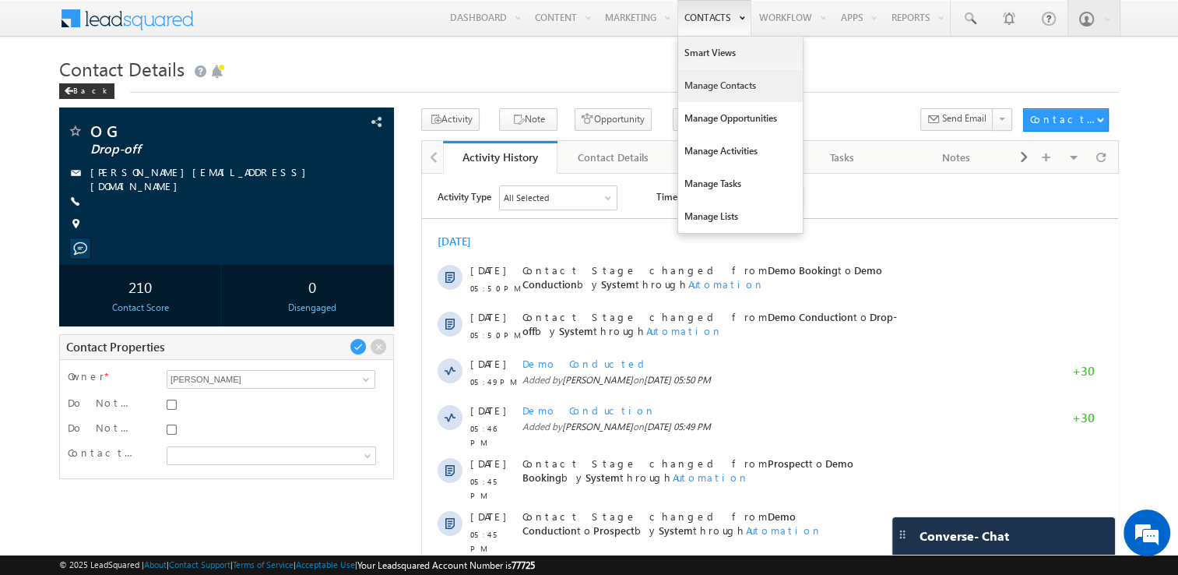
click at [730, 77] on link "Manage Contacts" at bounding box center [740, 85] width 125 height 33
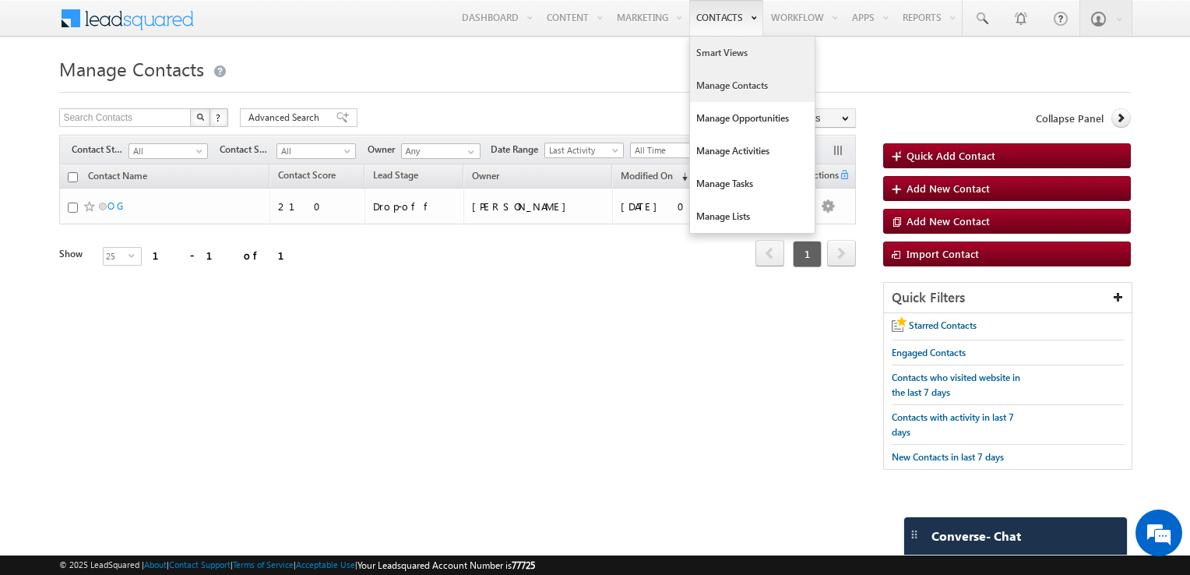
click at [737, 55] on link "Smart Views" at bounding box center [752, 53] width 125 height 33
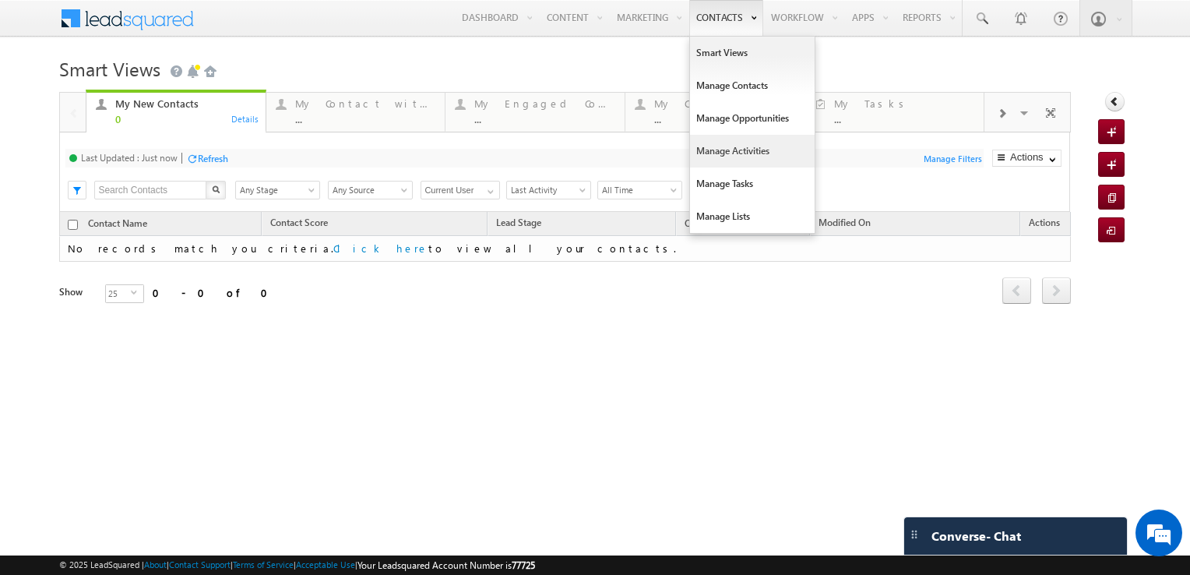
click at [758, 140] on link "Manage Activities" at bounding box center [752, 151] width 125 height 33
